Goal: Navigation & Orientation: Find specific page/section

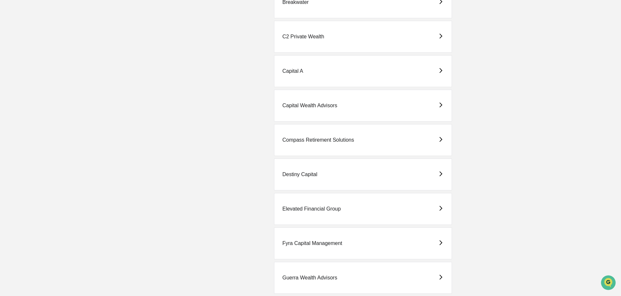
scroll to position [260, 0]
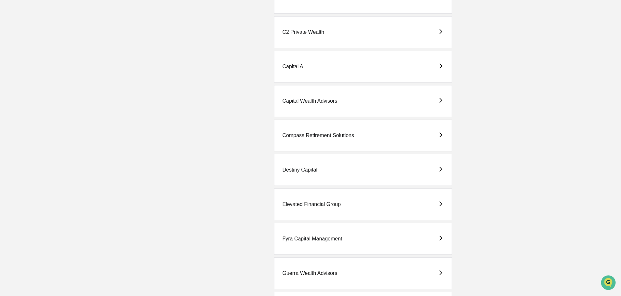
click at [292, 236] on div "Fyra Capital Management" at bounding box center [312, 239] width 60 height 6
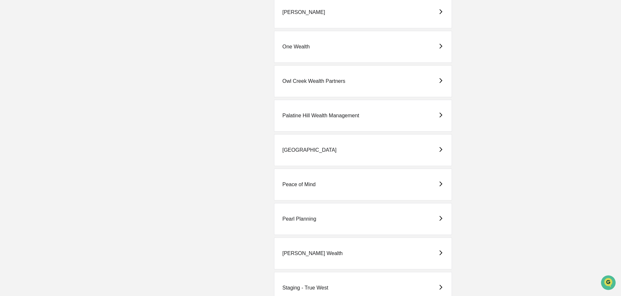
scroll to position [618, 0]
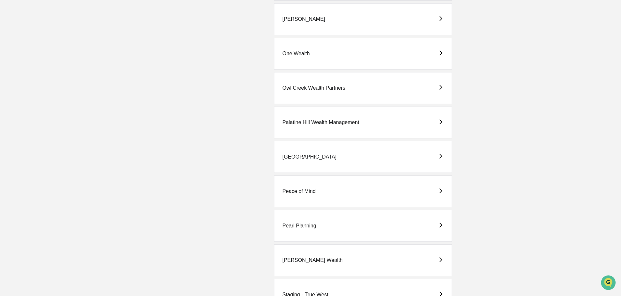
click at [296, 53] on div "One Wealth" at bounding box center [295, 54] width 27 height 6
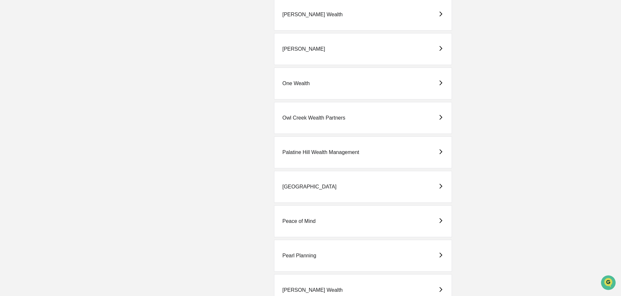
scroll to position [683, 0]
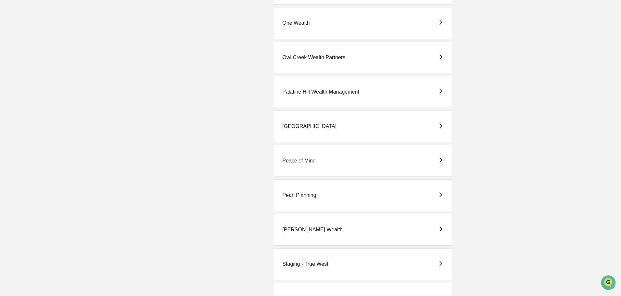
click at [298, 160] on div "Peace of Mind" at bounding box center [298, 161] width 33 height 6
